Goal: Navigation & Orientation: Find specific page/section

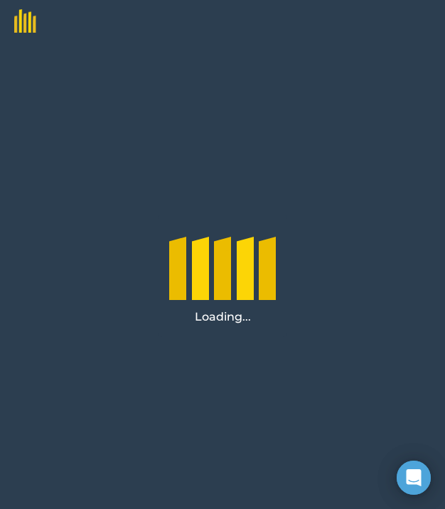
click at [28, 30] on img at bounding box center [18, 16] width 36 height 33
